Goal: Find contact information: Find contact information

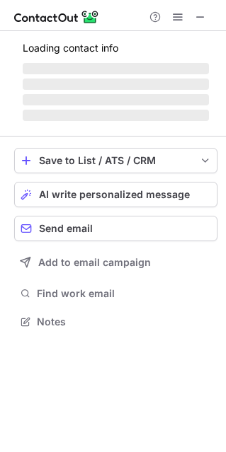
scroll to position [342, 226]
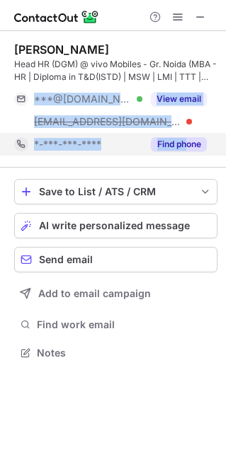
drag, startPoint x: 195, startPoint y: 113, endPoint x: 187, endPoint y: 136, distance: 24.8
click at [187, 136] on div "Taksh Kumar Head HR (DGM) @ vivo Mobiles - Gr. Noida (MBA - HR | Diploma in T&D…" at bounding box center [115, 98] width 203 height 113
click at [187, 137] on button "Find phone" at bounding box center [179, 144] width 56 height 14
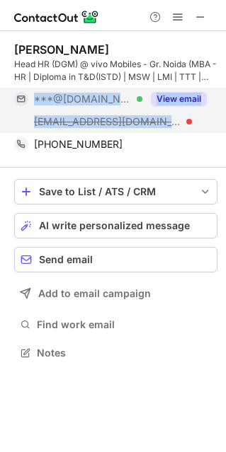
click at [181, 100] on button "View email" at bounding box center [179, 99] width 56 height 14
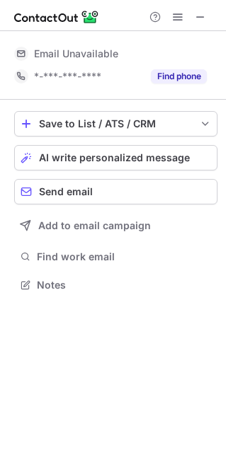
scroll to position [7, 7]
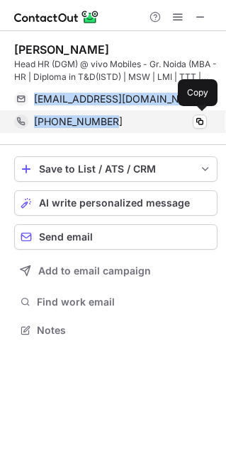
drag, startPoint x: 36, startPoint y: 95, endPoint x: 116, endPoint y: 129, distance: 86.8
click at [116, 129] on div "Taksh Kumar Head HR (DGM) @ vivo Mobiles - Gr. Noida (MBA - HR | Diploma in T&D…" at bounding box center [115, 87] width 203 height 91
copy div "dakshlalit1987@yahoo.com Verified Send email Copy +919871666075"
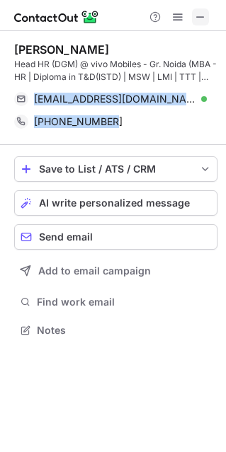
click at [200, 16] on span at bounding box center [199, 16] width 11 height 11
